Goal: Find specific page/section: Find specific page/section

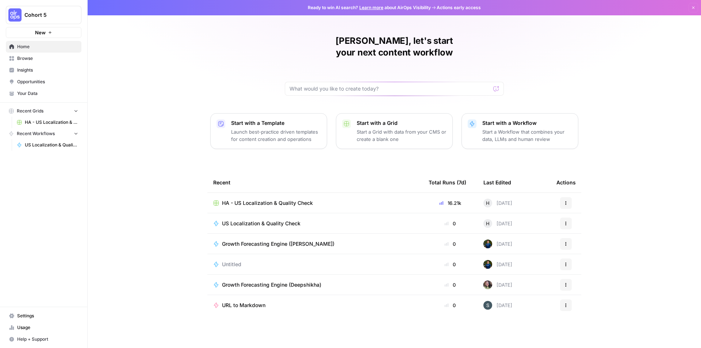
click at [47, 124] on span "HA - US Localization & Quality Check" at bounding box center [51, 122] width 53 height 7
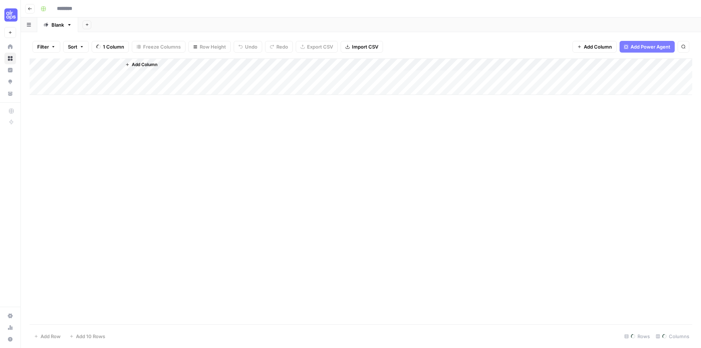
type input "**********"
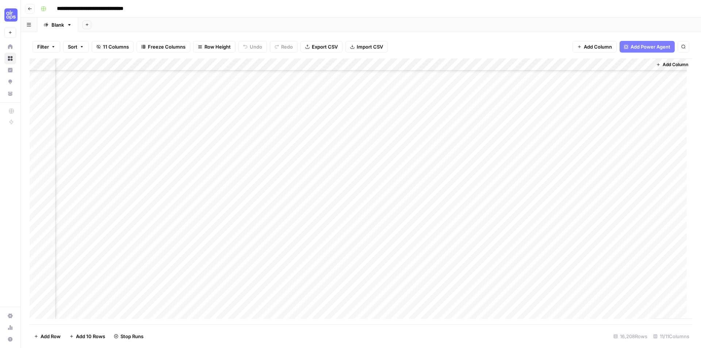
scroll to position [13231, 389]
